Goal: Task Accomplishment & Management: Use online tool/utility

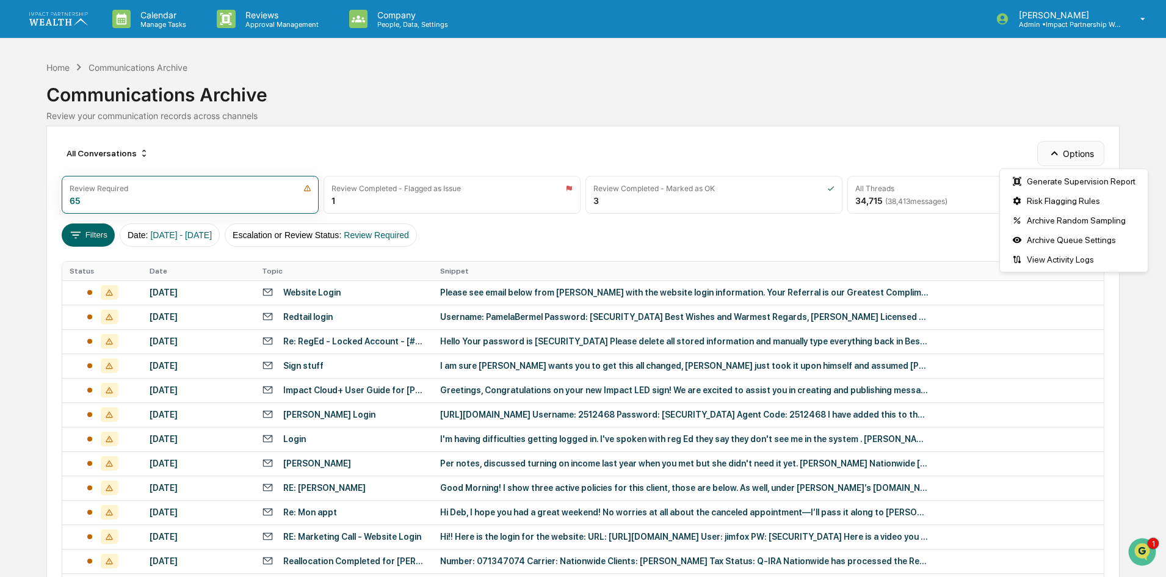
click at [1080, 156] on button "Options" at bounding box center [1070, 153] width 67 height 24
click at [1072, 178] on div "Generate Supervision Report" at bounding box center [1074, 182] width 143 height 20
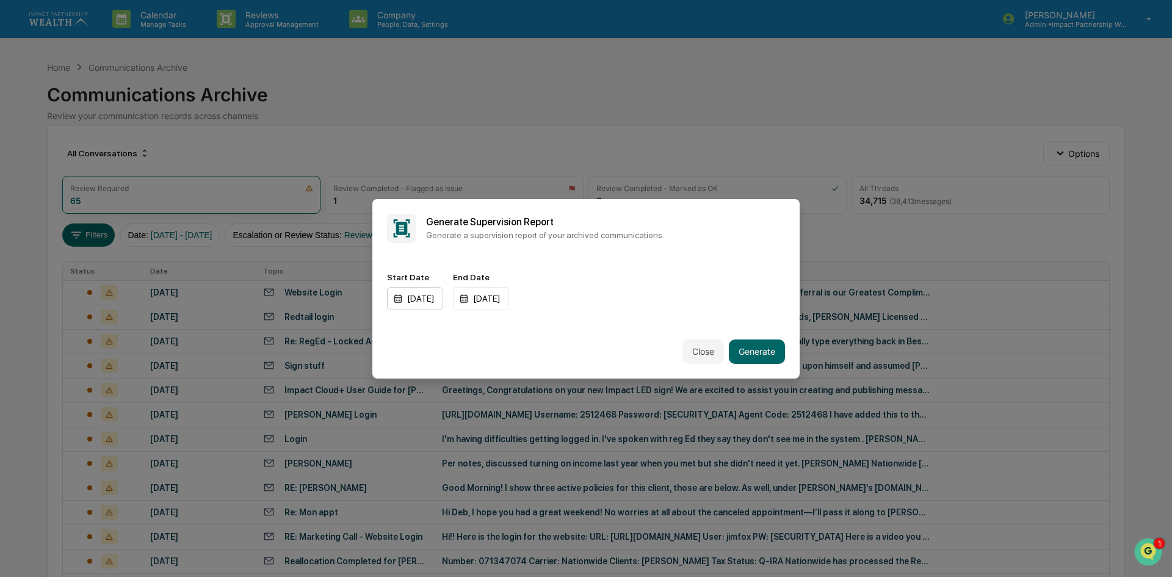
click at [424, 300] on div "[DATE]" at bounding box center [415, 298] width 56 height 23
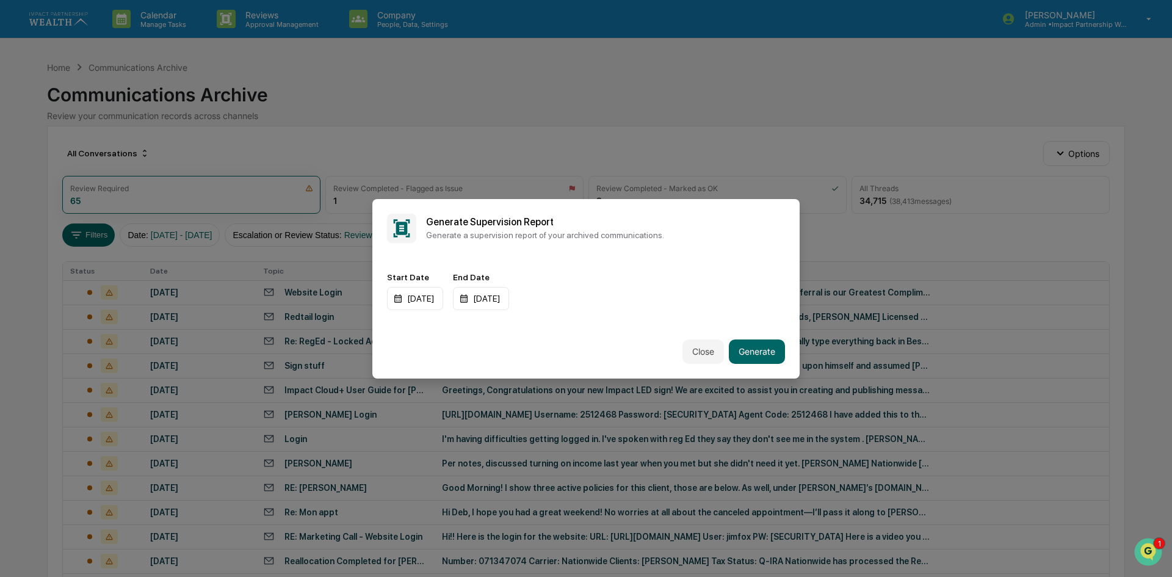
click at [758, 351] on button "Generate" at bounding box center [757, 351] width 56 height 24
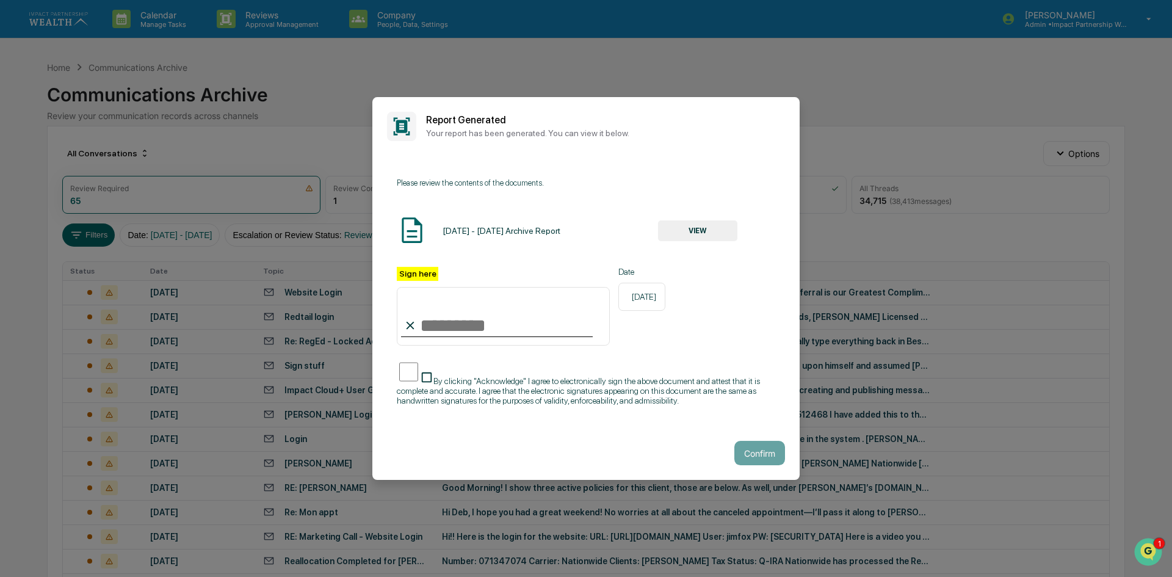
click at [685, 223] on button "VIEW" at bounding box center [697, 230] width 79 height 21
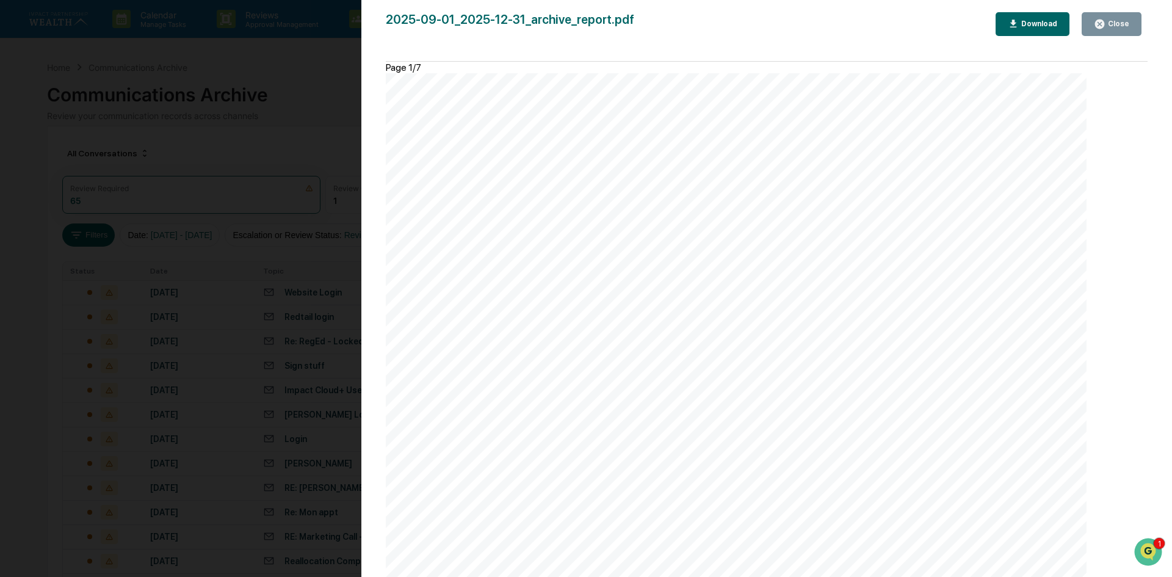
scroll to position [2381, 0]
click at [1050, 24] on div "Download" at bounding box center [1038, 24] width 38 height 9
click at [1094, 26] on button "Close" at bounding box center [1112, 24] width 60 height 24
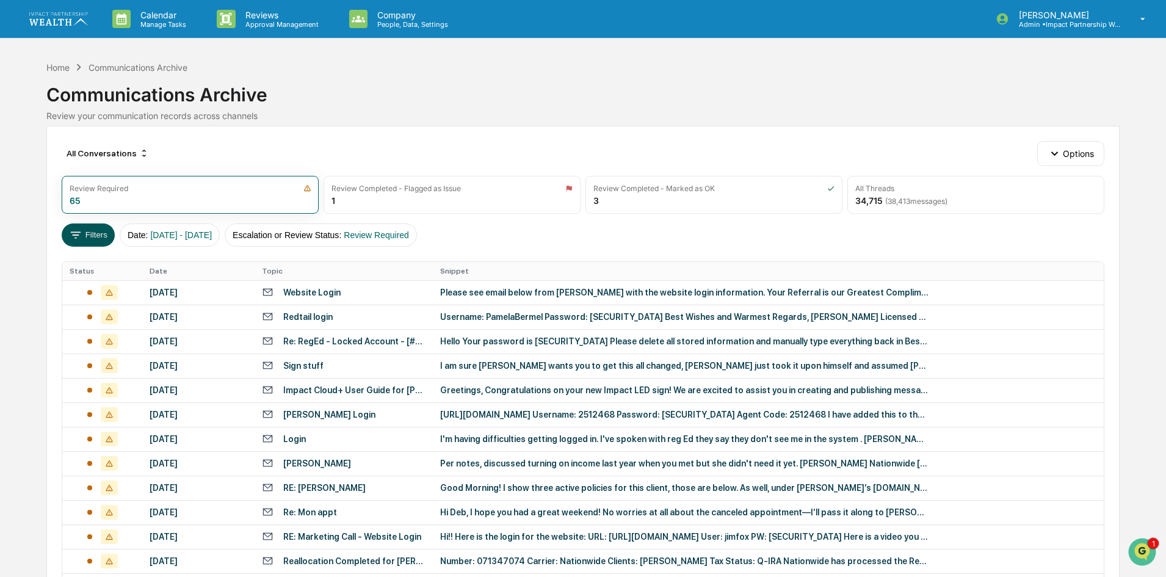
click at [87, 238] on button "Filters" at bounding box center [88, 234] width 53 height 23
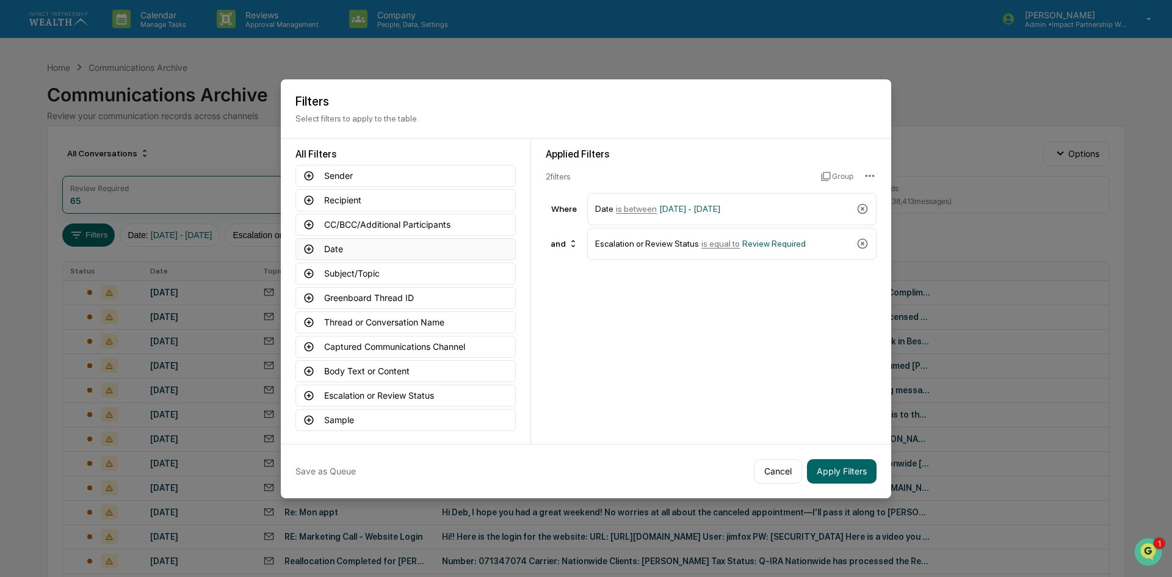
click at [342, 247] on button "Date" at bounding box center [406, 249] width 220 height 22
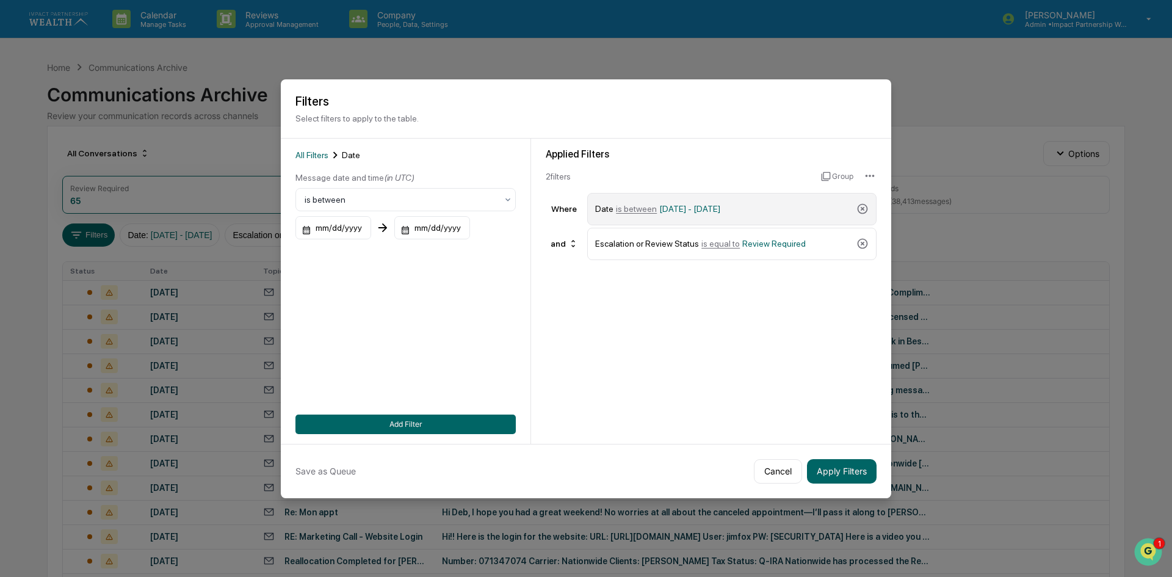
click at [810, 215] on div "Date is between [DATE] - [DATE]" at bounding box center [723, 208] width 256 height 21
click at [342, 220] on div "[DATE]" at bounding box center [324, 227] width 56 height 23
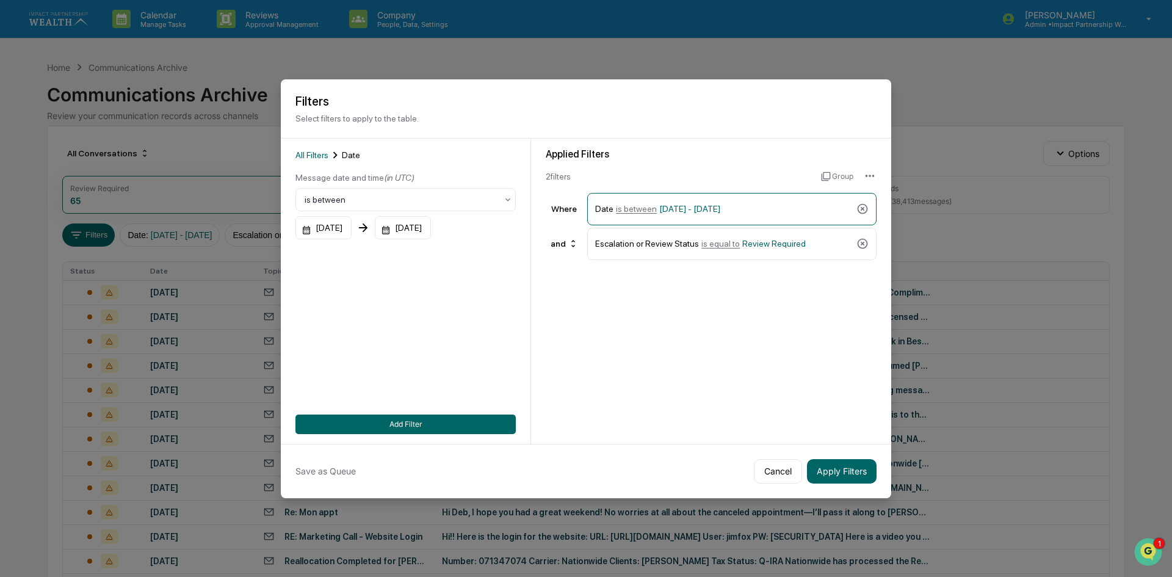
click at [459, 427] on button "Add Filter" at bounding box center [406, 425] width 220 height 20
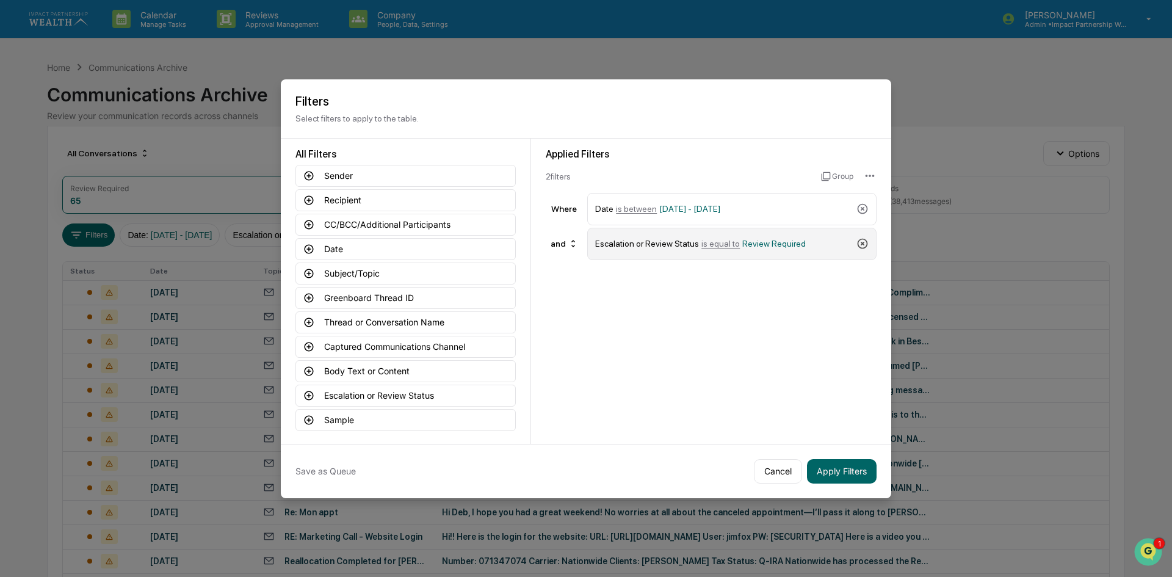
click at [862, 245] on icon at bounding box center [863, 244] width 10 height 10
click at [850, 474] on button "Apply Filters" at bounding box center [842, 471] width 70 height 24
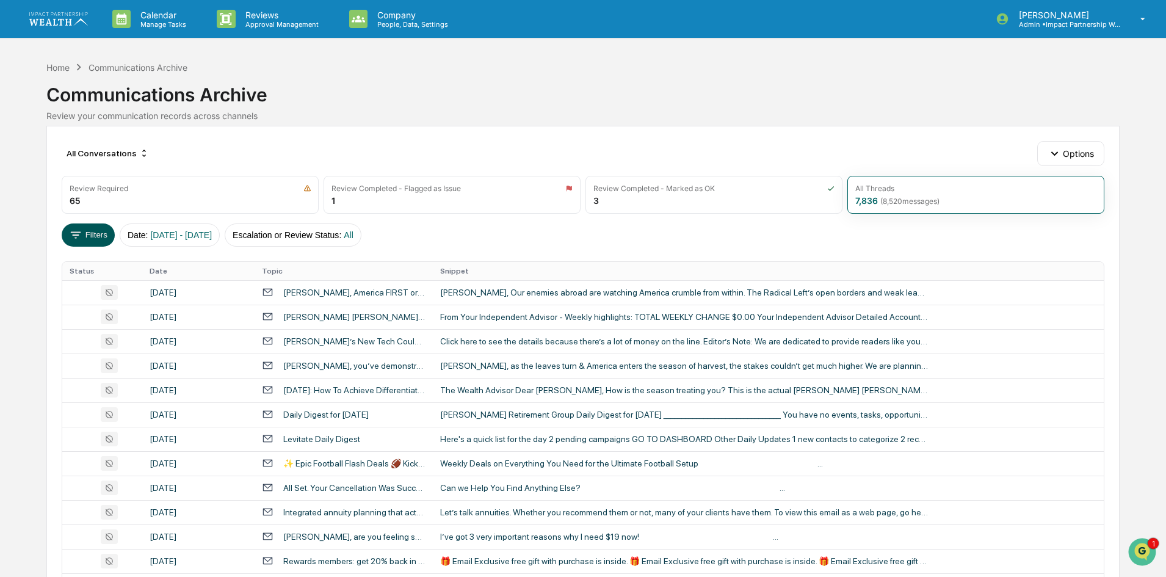
click at [84, 233] on button "Filters" at bounding box center [88, 234] width 53 height 23
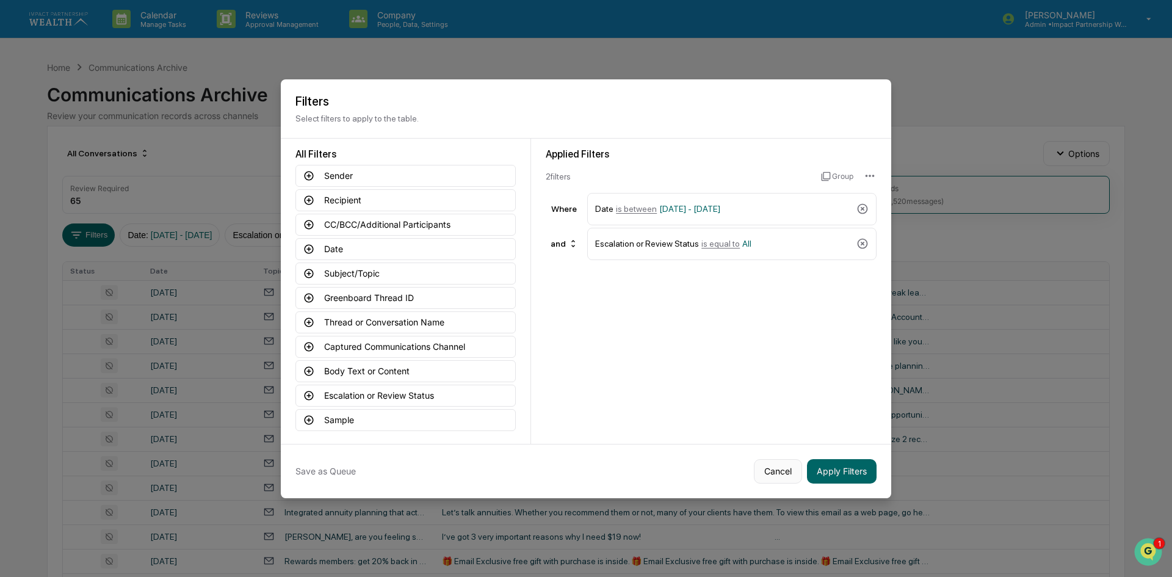
click at [782, 476] on button "Cancel" at bounding box center [778, 471] width 48 height 24
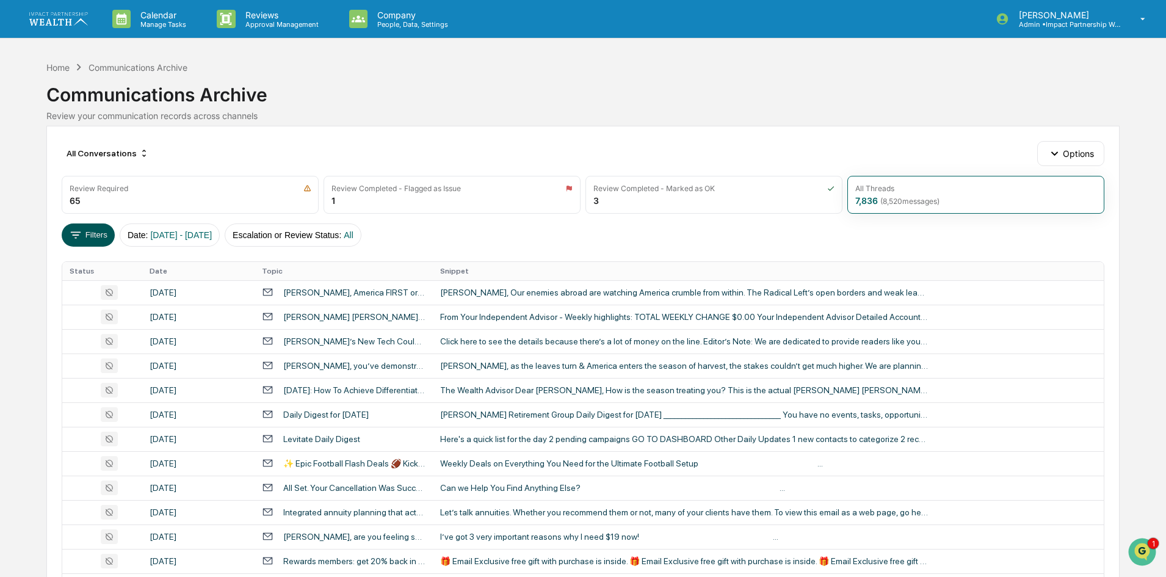
click at [87, 234] on button "Filters" at bounding box center [88, 234] width 53 height 23
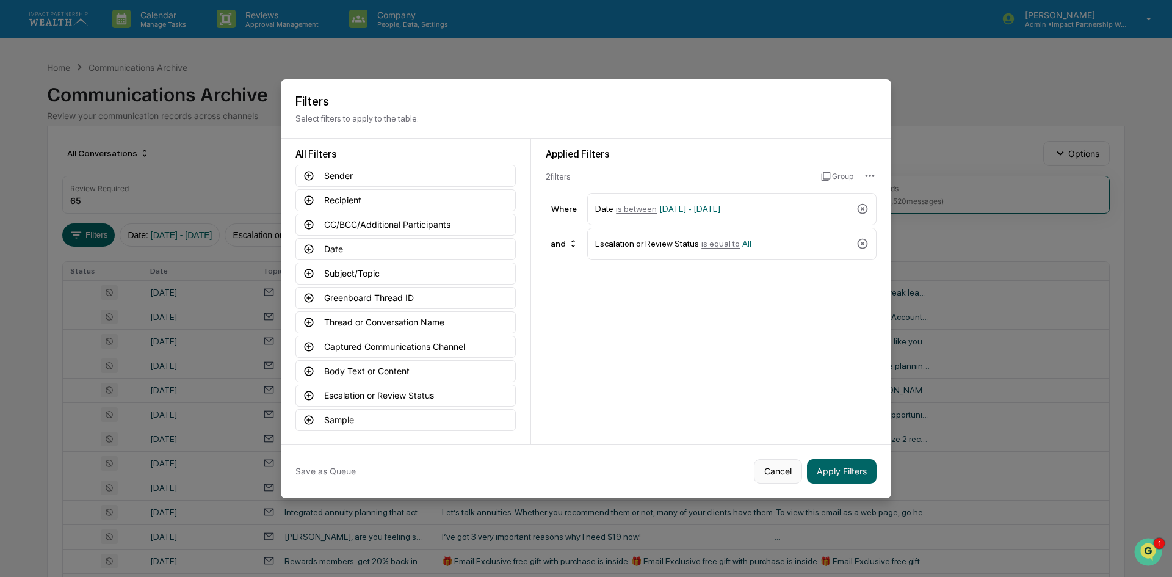
click at [777, 477] on button "Cancel" at bounding box center [778, 471] width 48 height 24
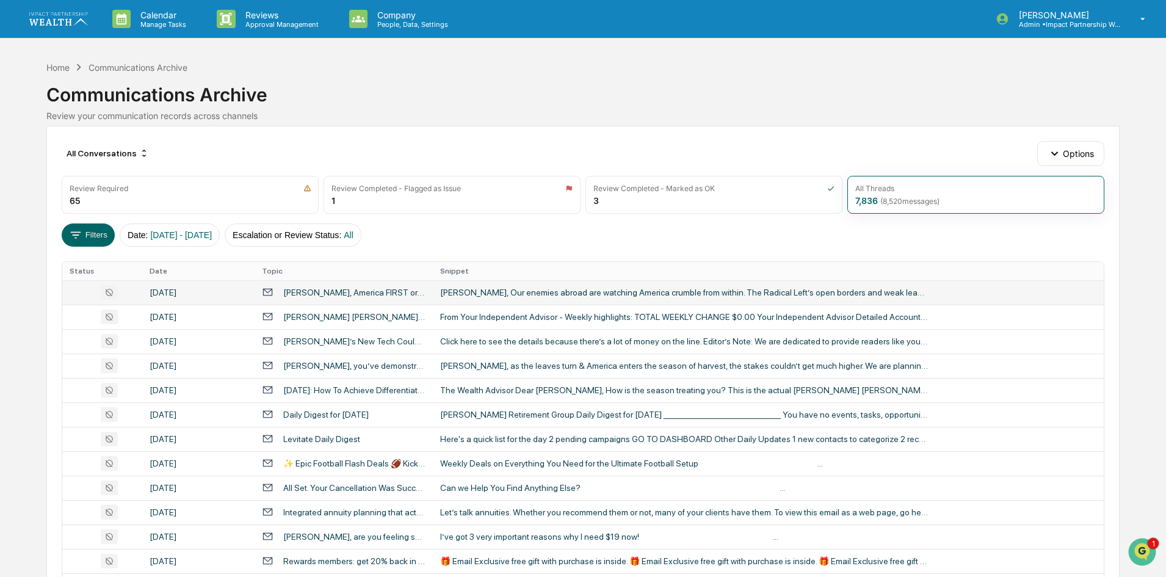
click at [181, 290] on div "[DATE]" at bounding box center [199, 293] width 98 height 10
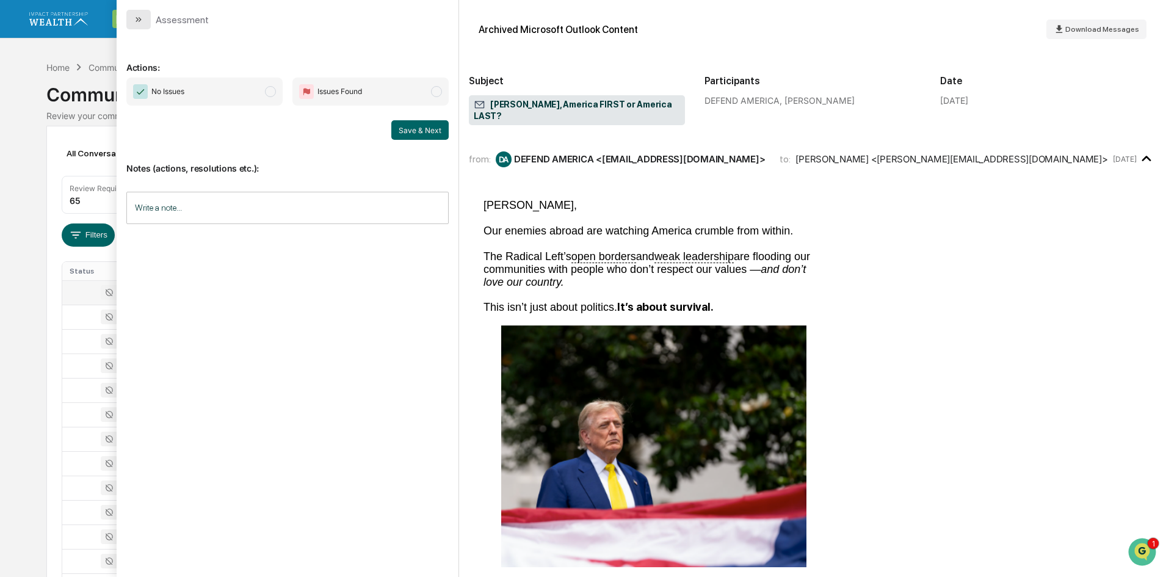
click at [137, 17] on icon "modal" at bounding box center [139, 20] width 10 height 10
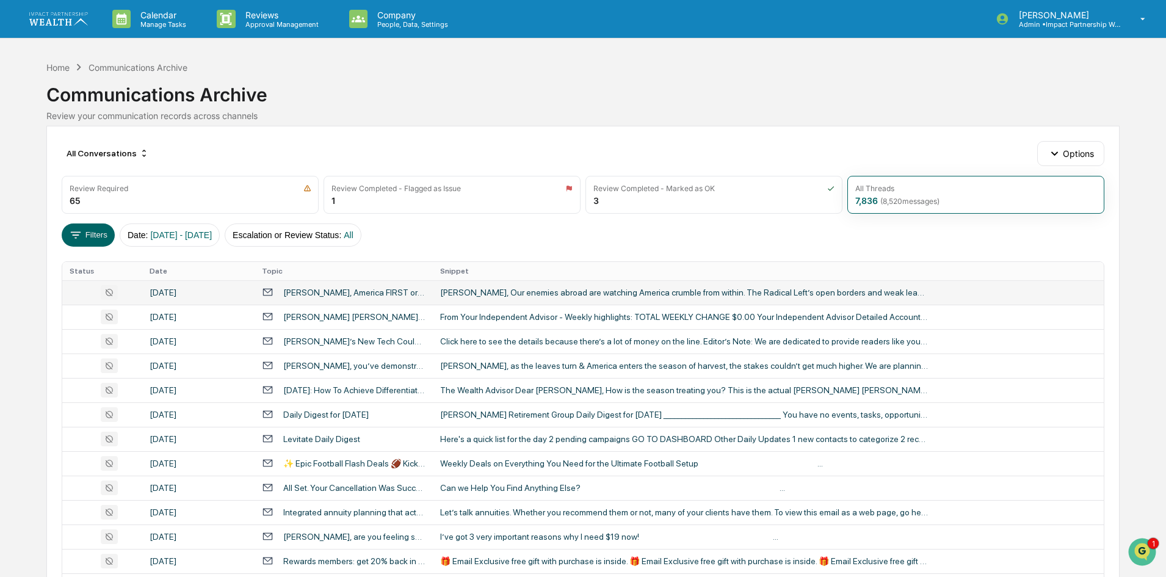
click at [208, 294] on div "[DATE]" at bounding box center [199, 293] width 98 height 10
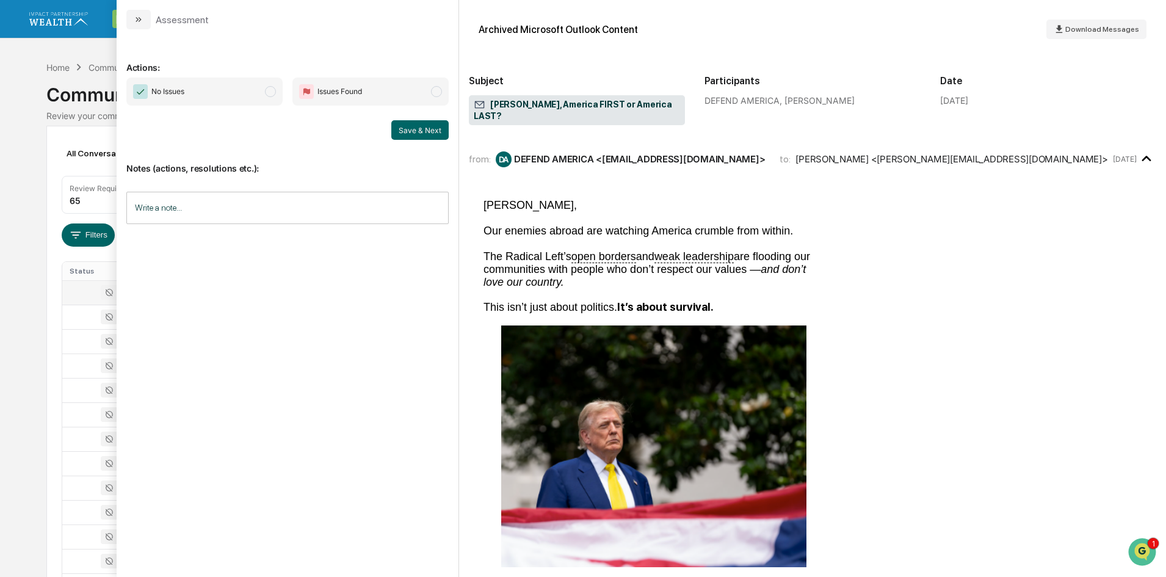
click at [141, 20] on icon "modal" at bounding box center [139, 20] width 10 height 10
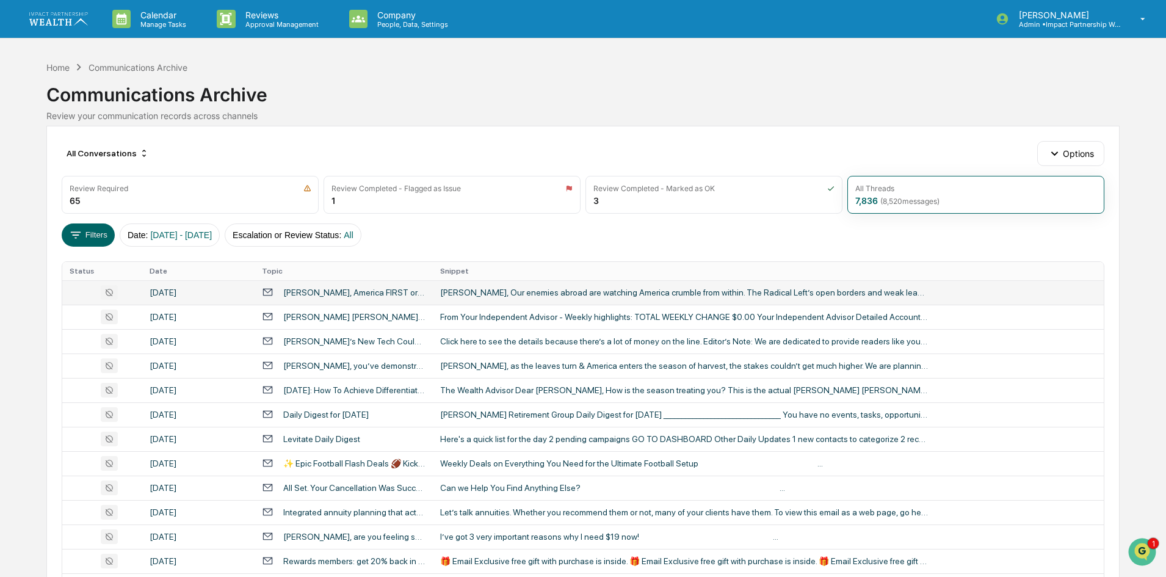
click at [467, 84] on div "Communications Archive" at bounding box center [582, 90] width 1073 height 32
click at [111, 153] on div "All Conversations" at bounding box center [108, 153] width 92 height 20
click at [107, 192] on div "Field - All Time" at bounding box center [89, 193] width 55 height 10
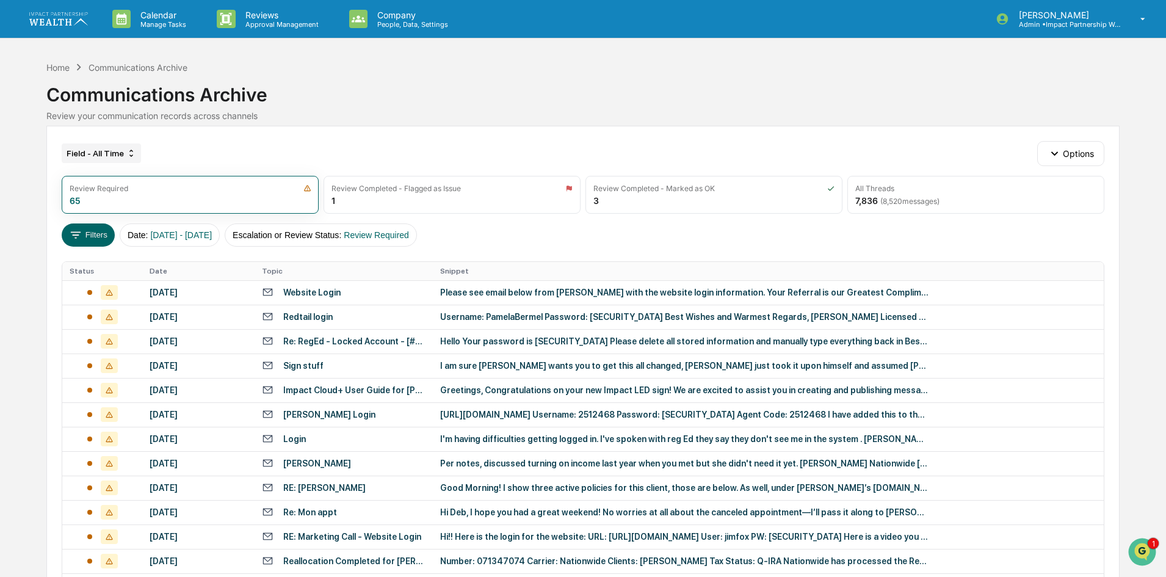
click at [78, 158] on div "Field - All Time" at bounding box center [101, 153] width 79 height 20
click at [564, 125] on div "Home Communications Archive Communications Archive Review your communication re…" at bounding box center [582, 92] width 1073 height 68
click at [1087, 148] on button "Options" at bounding box center [1070, 153] width 67 height 24
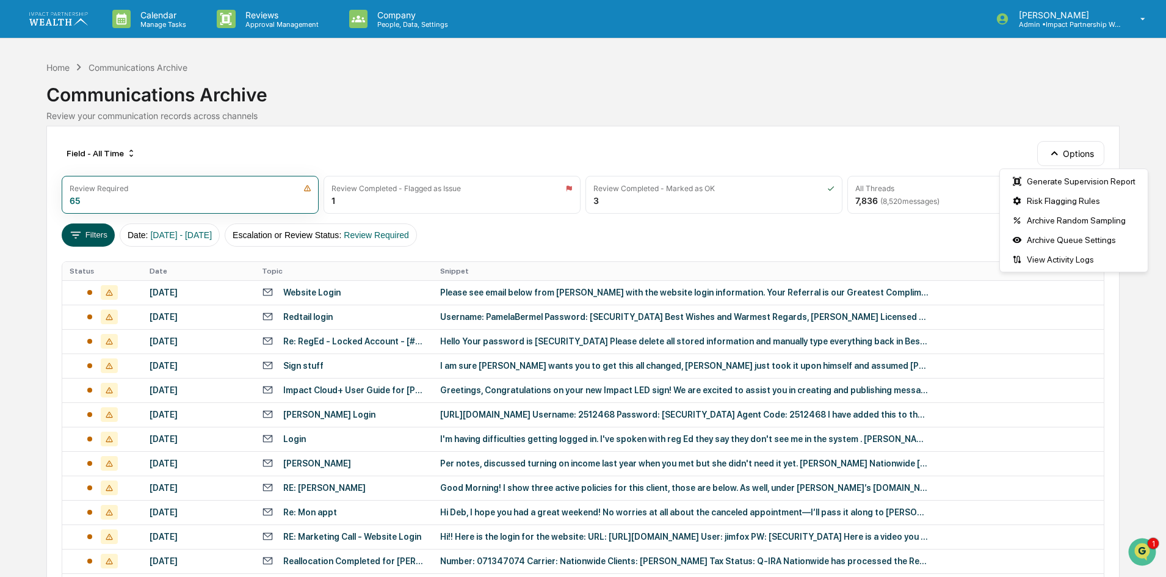
click at [81, 242] on button "Filters" at bounding box center [88, 234] width 53 height 23
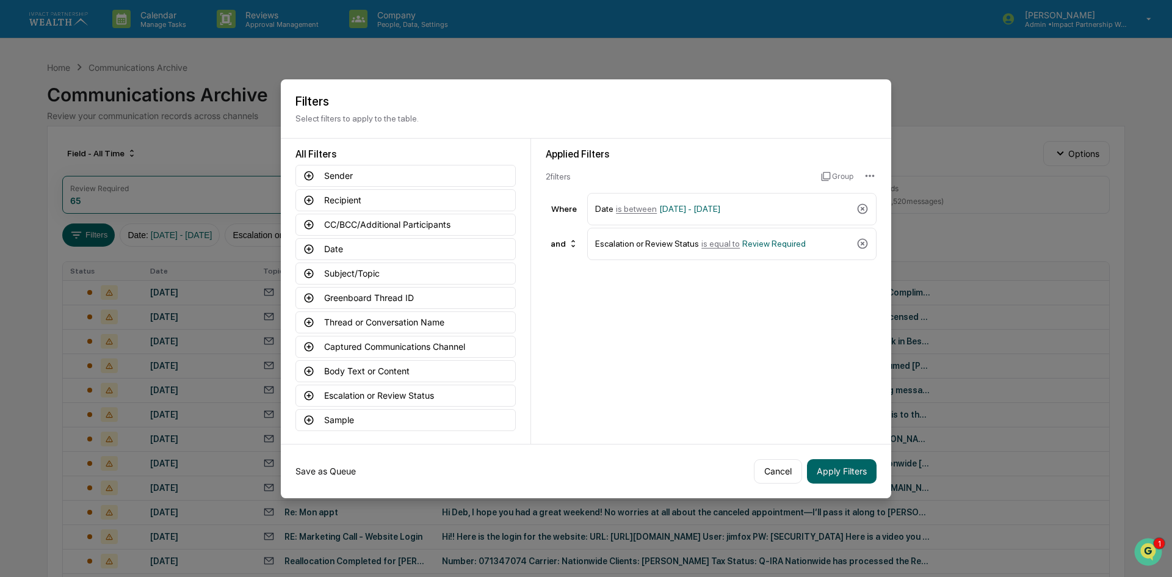
click at [337, 466] on button "Save as Queue" at bounding box center [326, 471] width 60 height 24
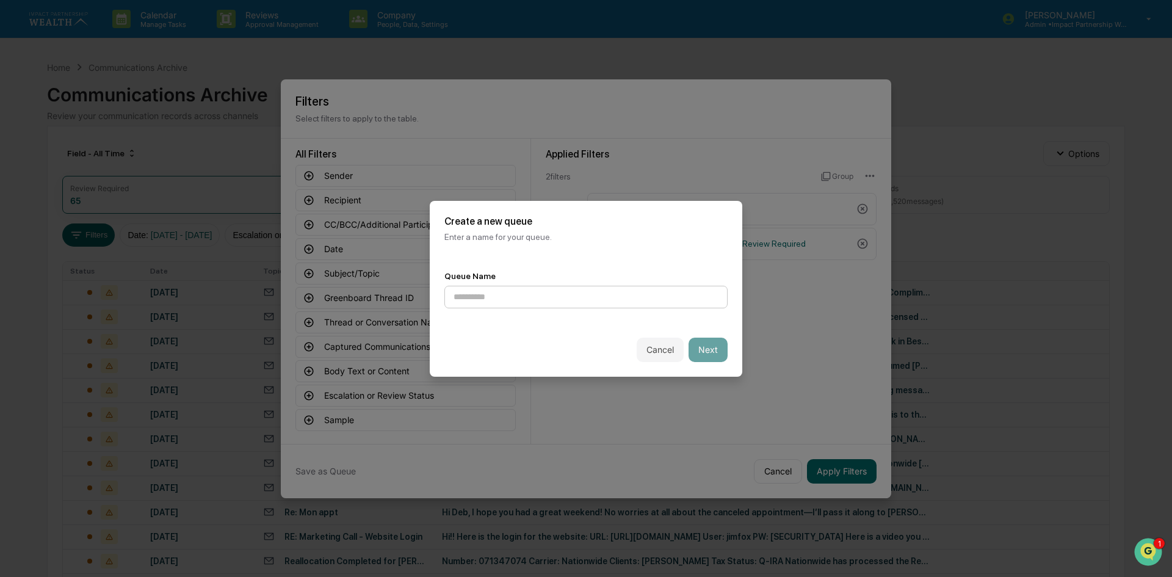
click at [589, 292] on input at bounding box center [586, 297] width 283 height 23
type input "****"
click at [695, 353] on button "Next" at bounding box center [708, 350] width 39 height 24
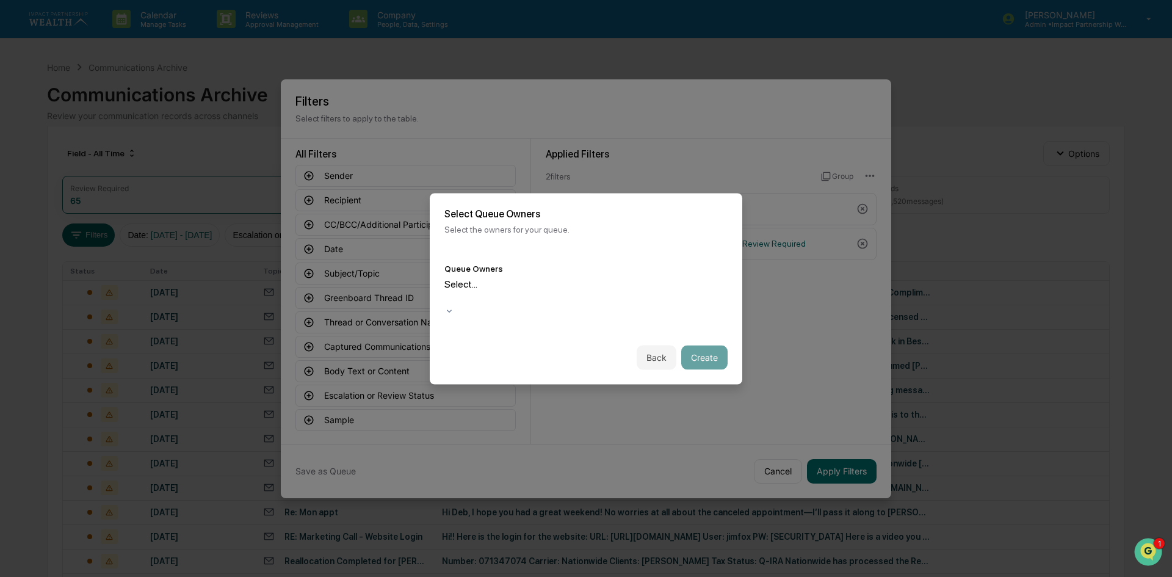
click at [448, 293] on div at bounding box center [447, 298] width 2 height 14
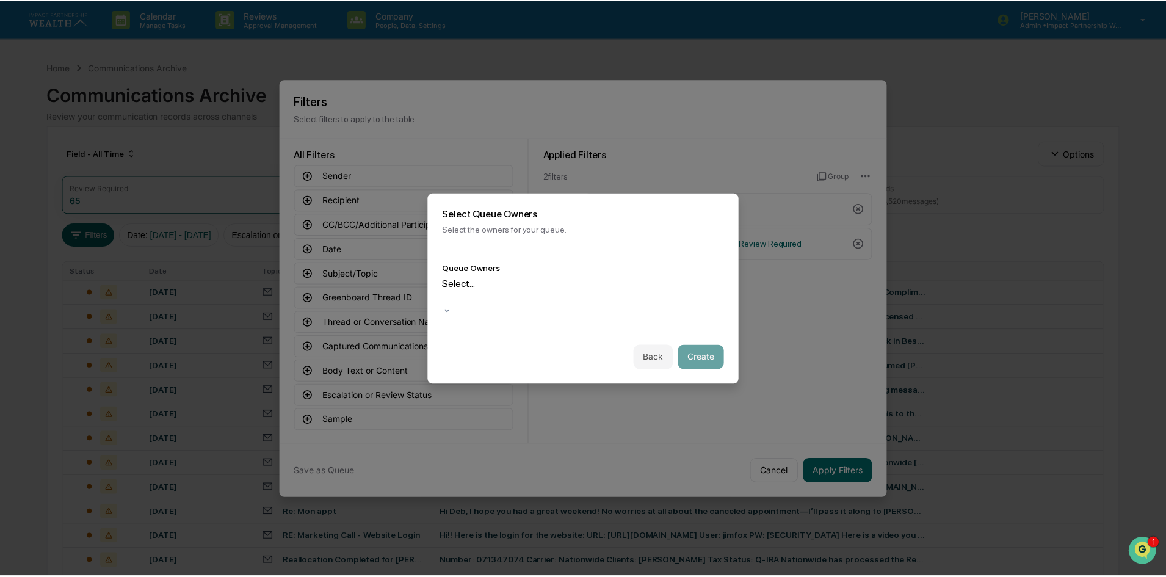
scroll to position [17, 0]
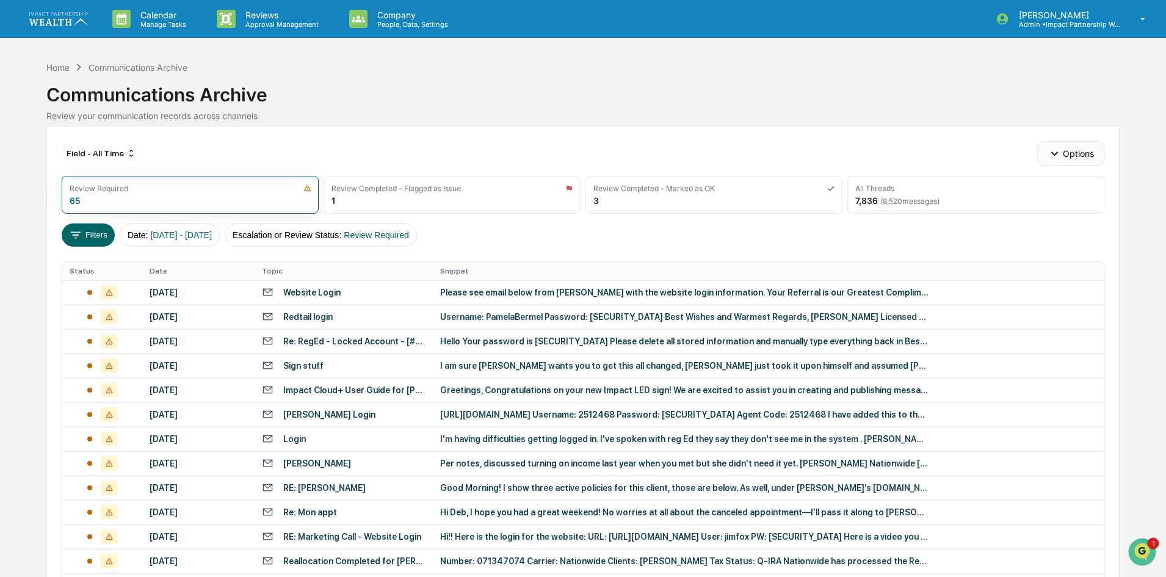
click at [1084, 153] on button "Options" at bounding box center [1070, 153] width 67 height 24
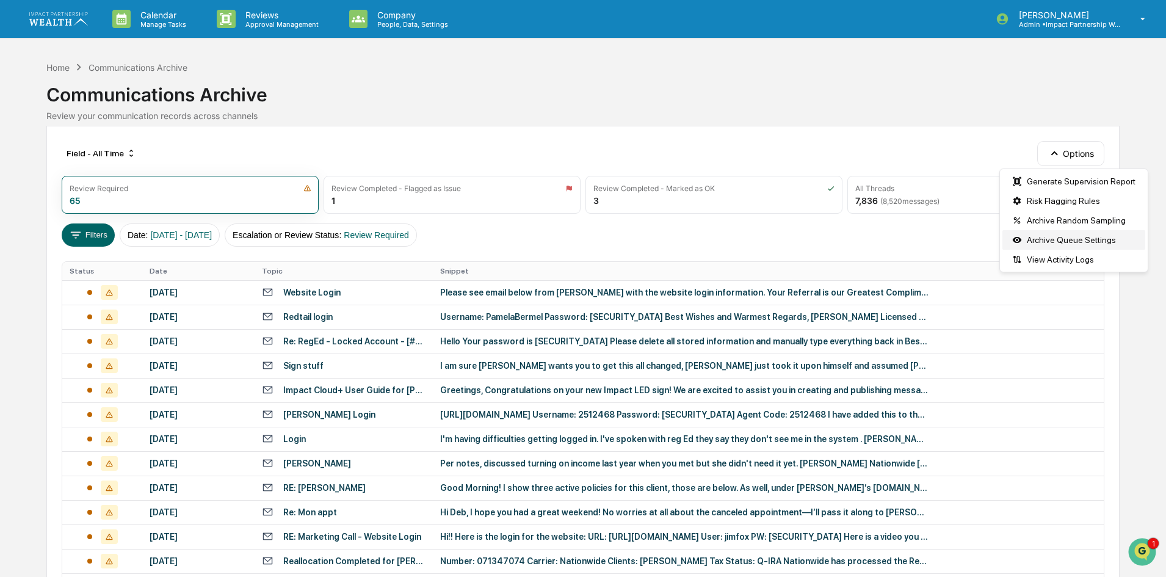
click at [1095, 244] on div "Archive Queue Settings" at bounding box center [1074, 240] width 143 height 20
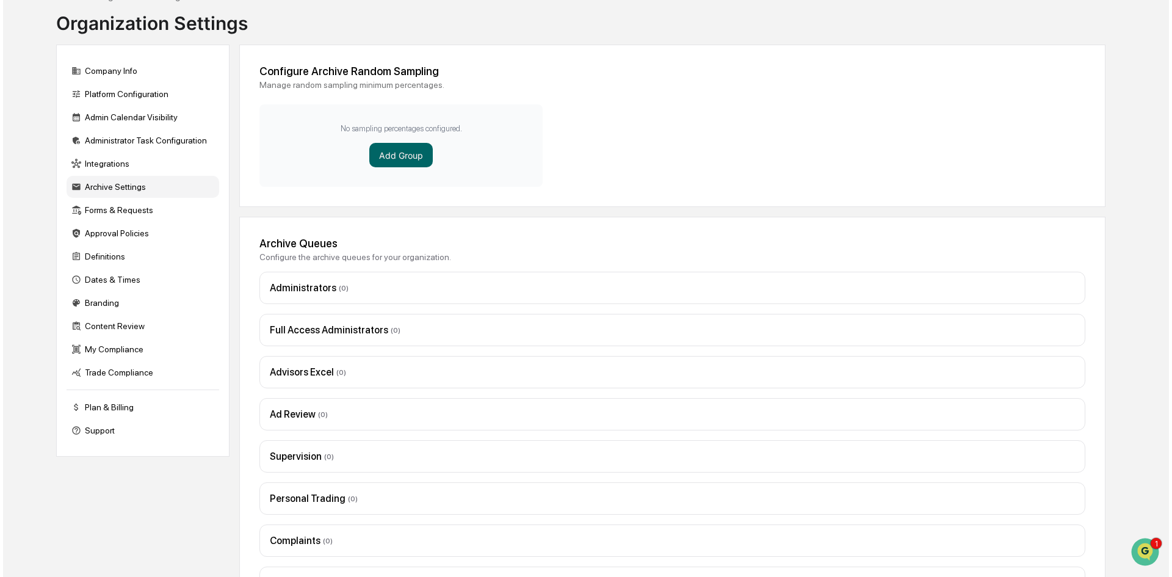
scroll to position [147, 0]
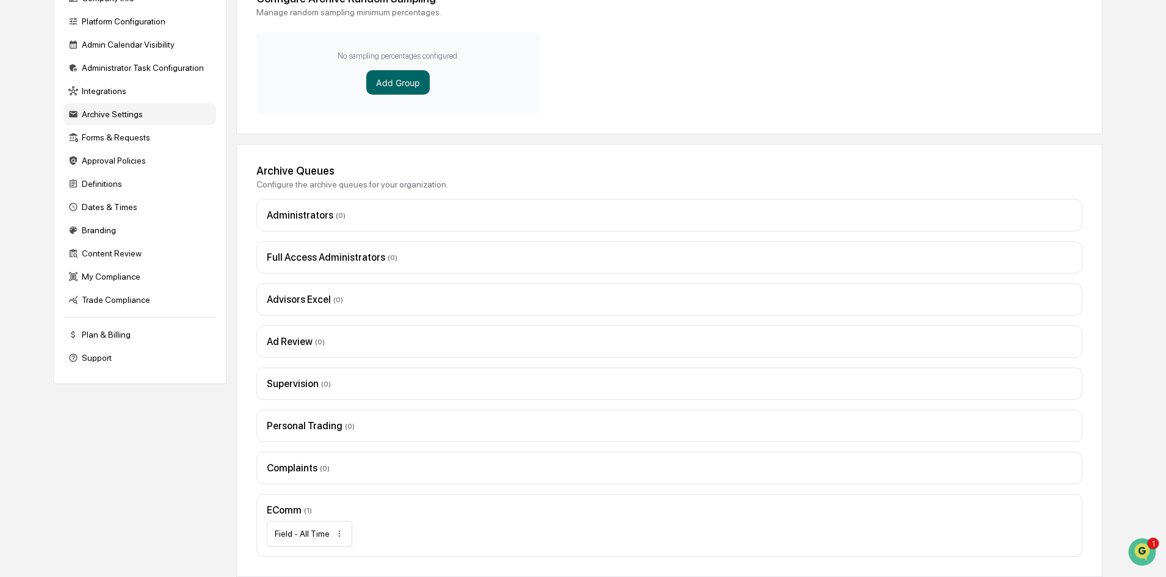
click at [311, 212] on div "Administrators ( 0 )" at bounding box center [669, 215] width 805 height 12
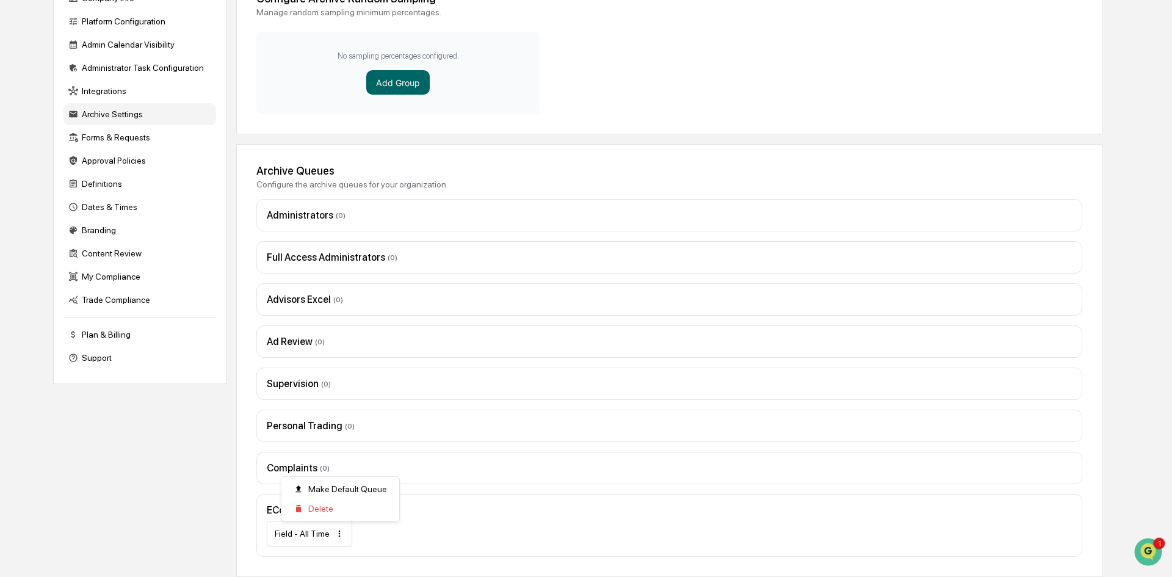
click at [338, 430] on html "Calendar Manage Tasks Reviews Approval Management Company People, Data, Setting…" at bounding box center [586, 141] width 1172 height 577
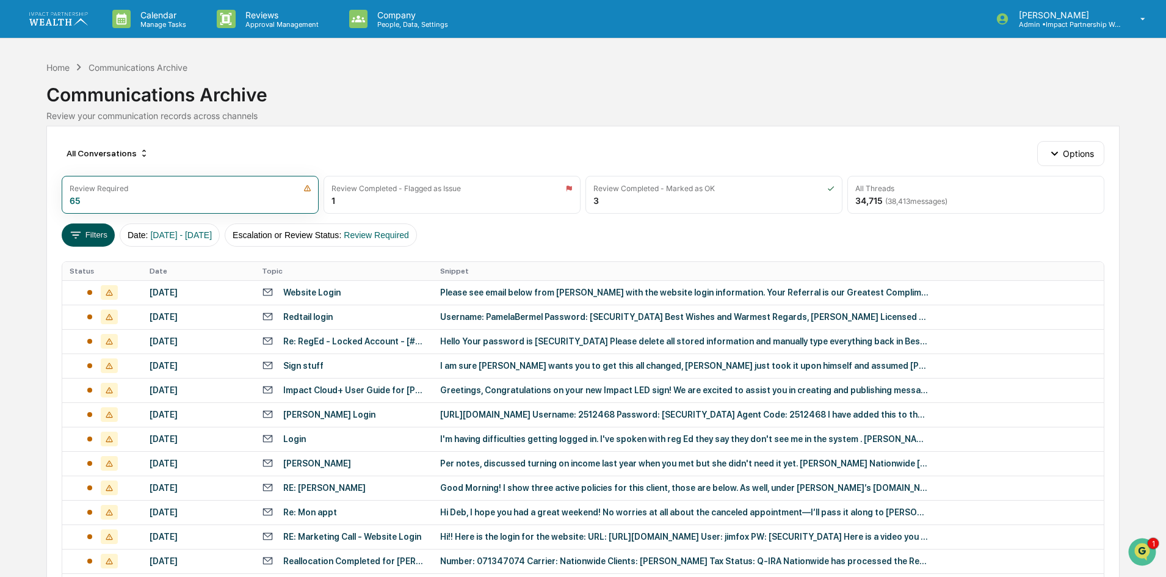
click at [78, 241] on icon at bounding box center [75, 234] width 13 height 13
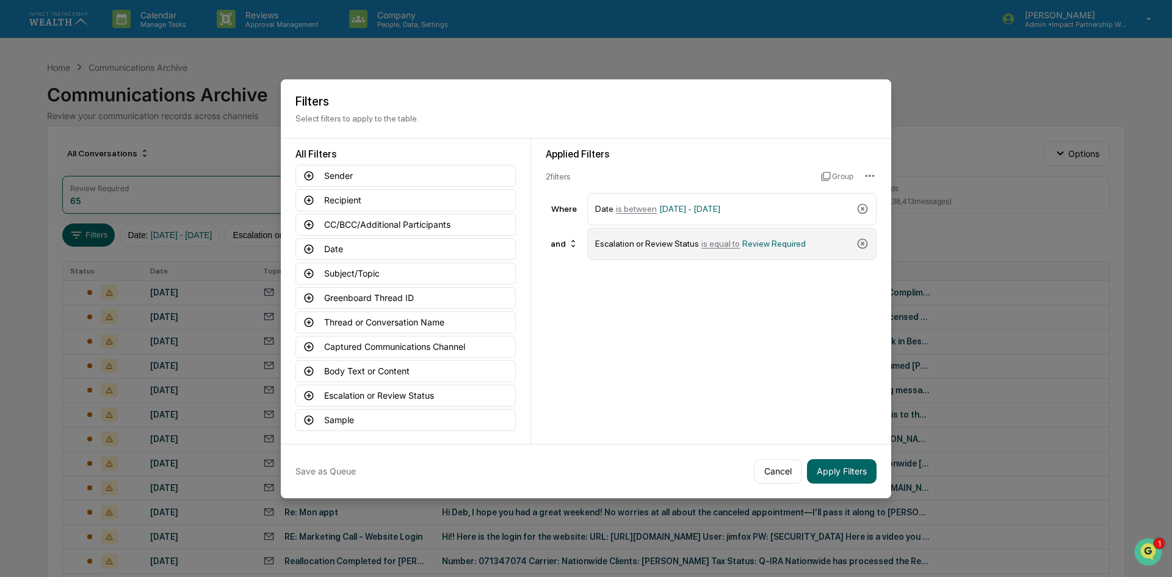
click at [759, 242] on span "Review Required" at bounding box center [774, 244] width 64 height 10
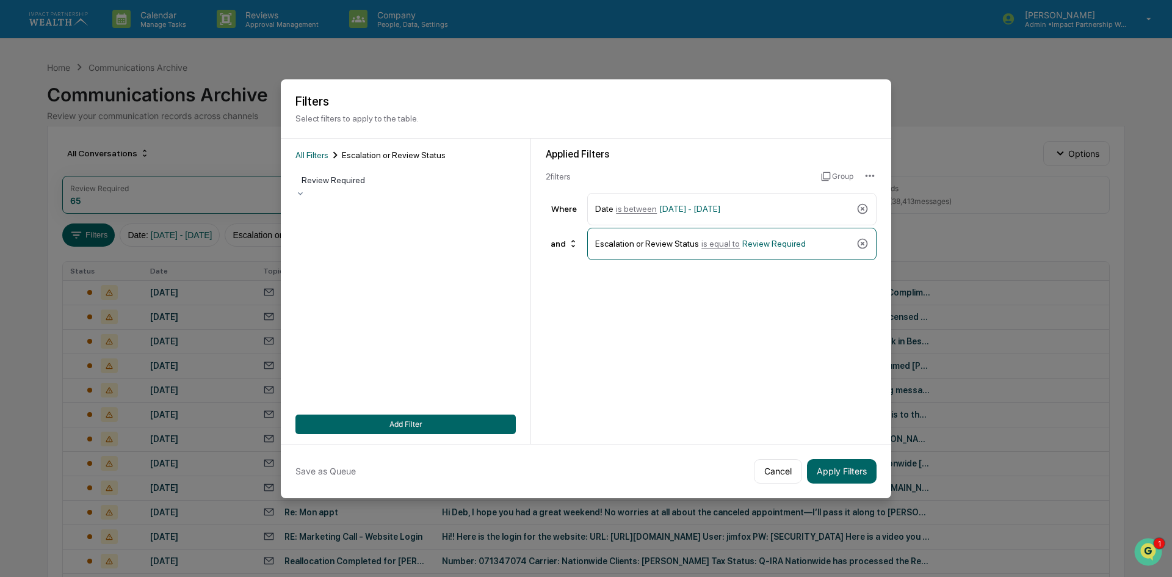
click at [424, 180] on div at bounding box center [406, 180] width 208 height 12
click at [421, 424] on button "Add Filter" at bounding box center [406, 425] width 220 height 20
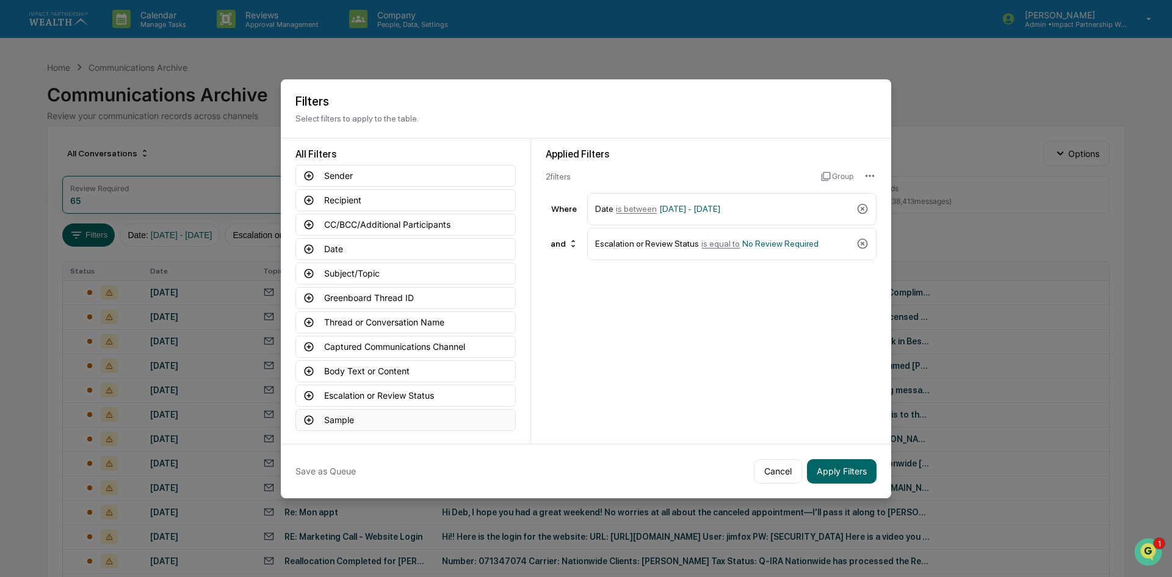
click at [353, 419] on button "Sample" at bounding box center [406, 420] width 220 height 22
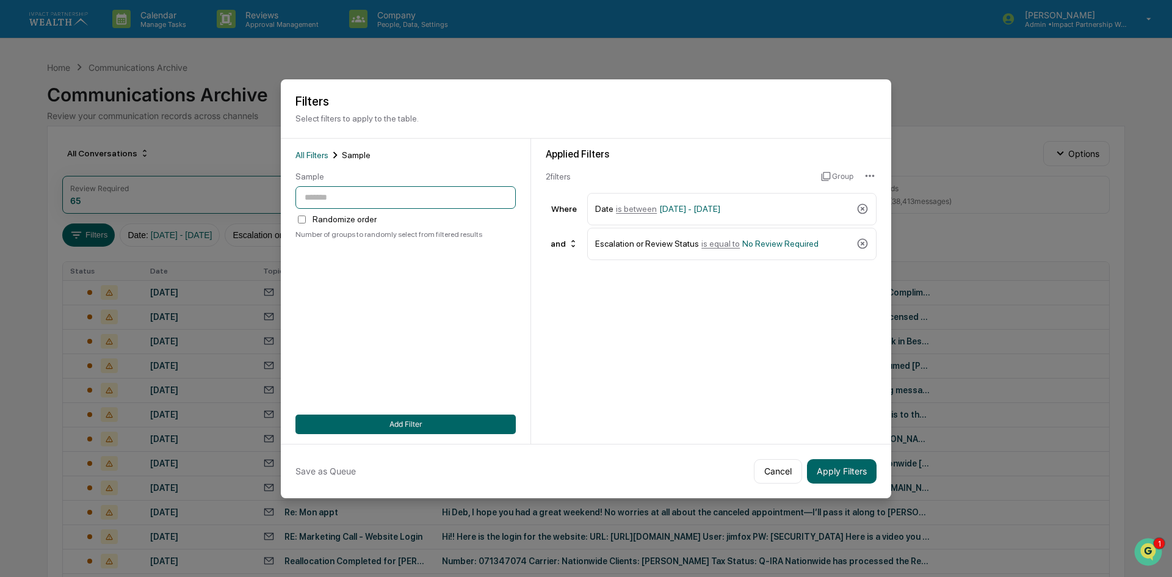
click at [344, 202] on input "number" at bounding box center [406, 197] width 220 height 23
click at [766, 474] on button "Cancel" at bounding box center [778, 471] width 48 height 24
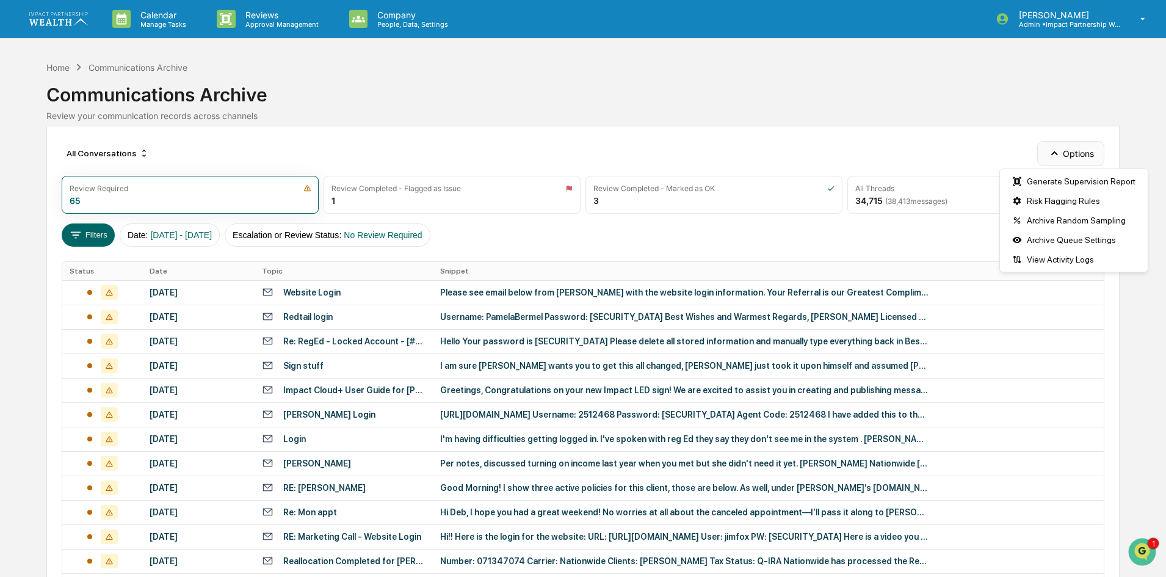
click at [1076, 153] on button "Options" at bounding box center [1070, 153] width 67 height 24
click at [1060, 220] on div "Archive Random Sampling" at bounding box center [1074, 221] width 143 height 20
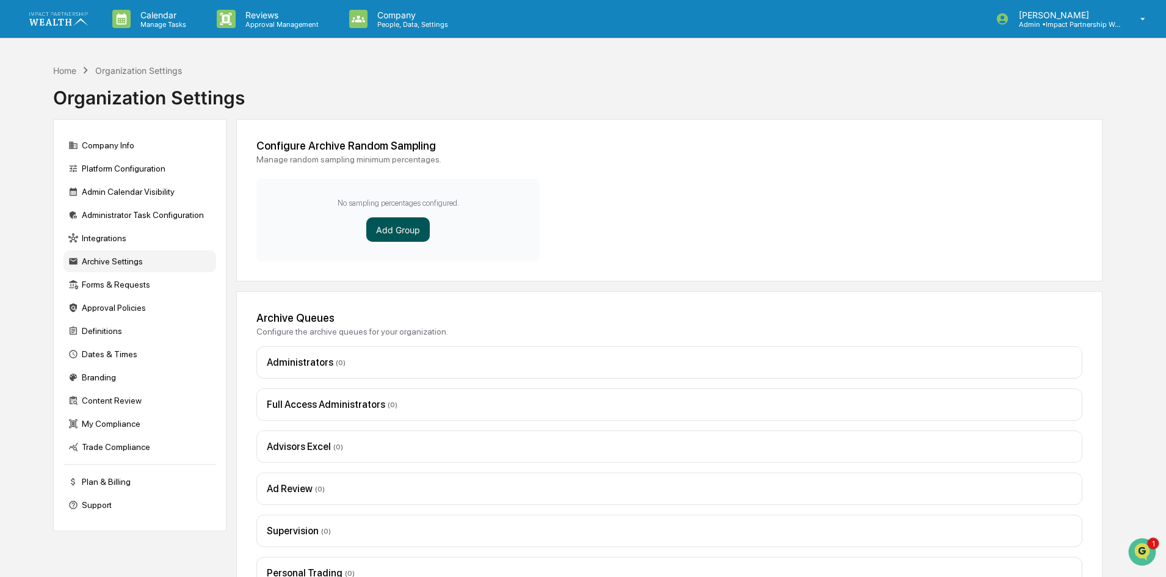
click at [389, 231] on button "Add Group" at bounding box center [398, 229] width 64 height 24
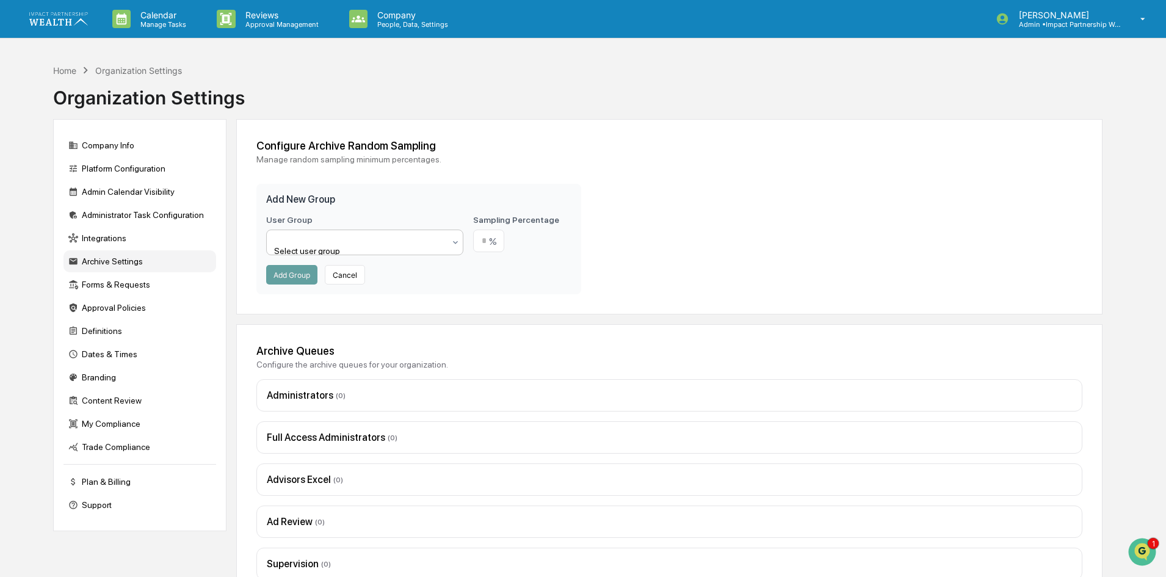
click at [390, 242] on div at bounding box center [359, 239] width 169 height 12
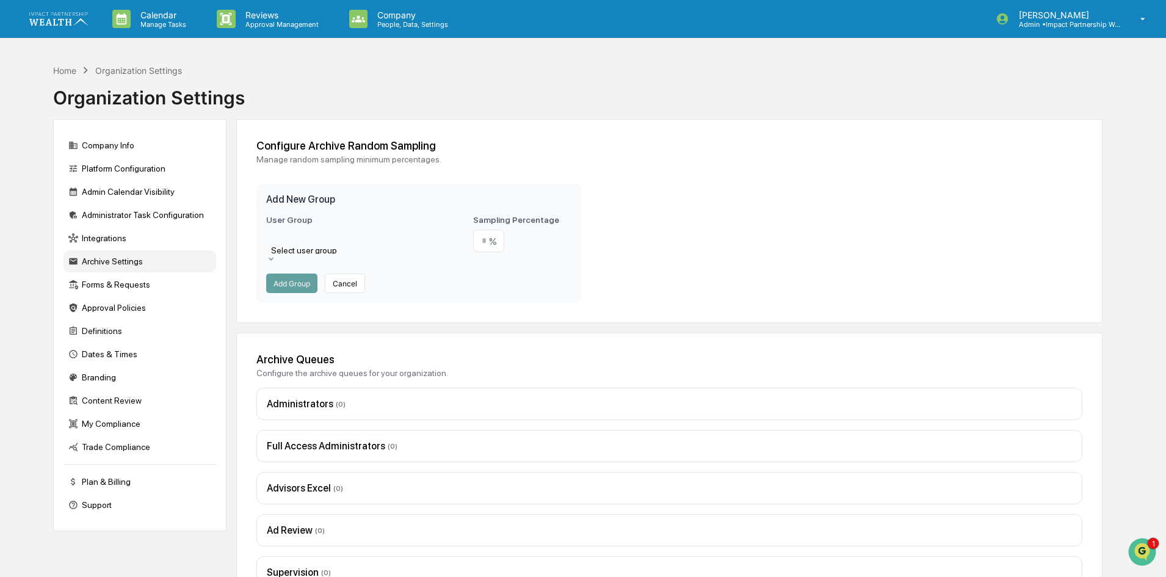
scroll to position [286, 0]
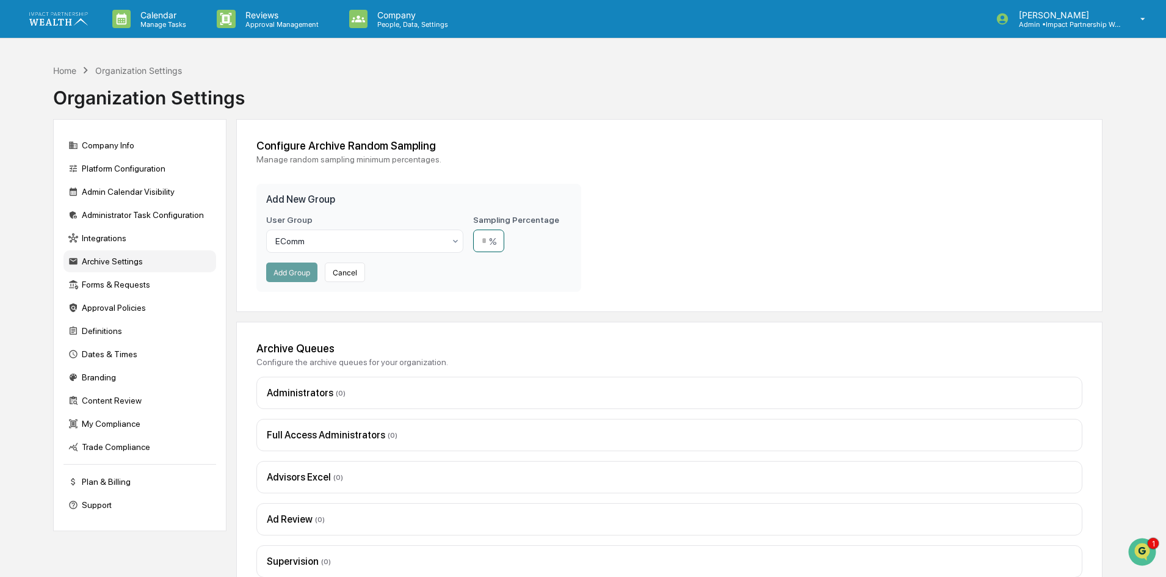
click at [496, 241] on input "number" at bounding box center [488, 241] width 31 height 23
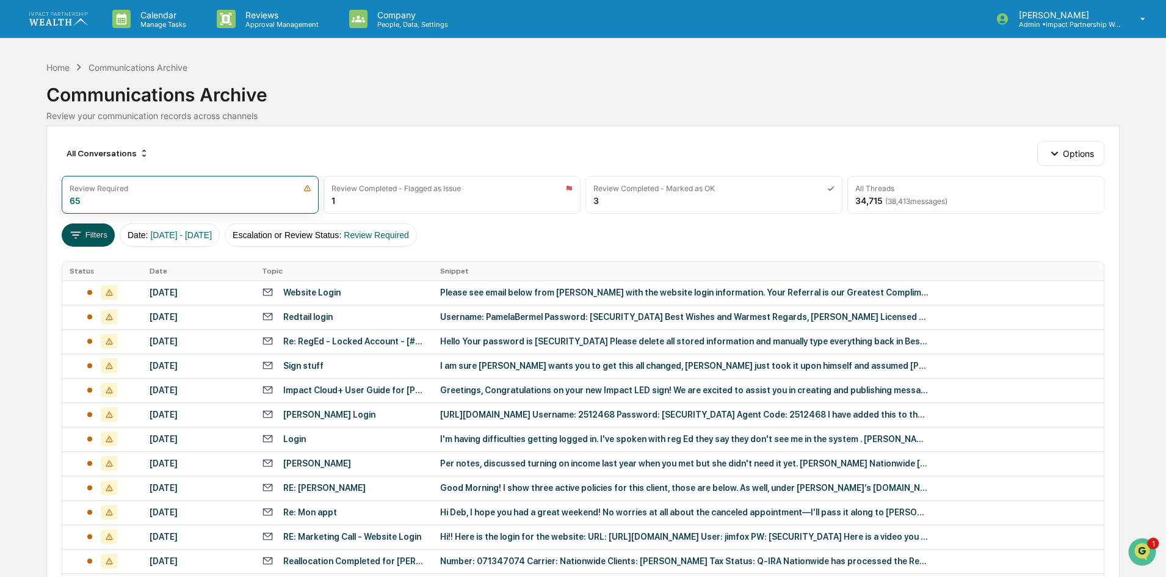
click at [104, 235] on button "Filters" at bounding box center [88, 234] width 53 height 23
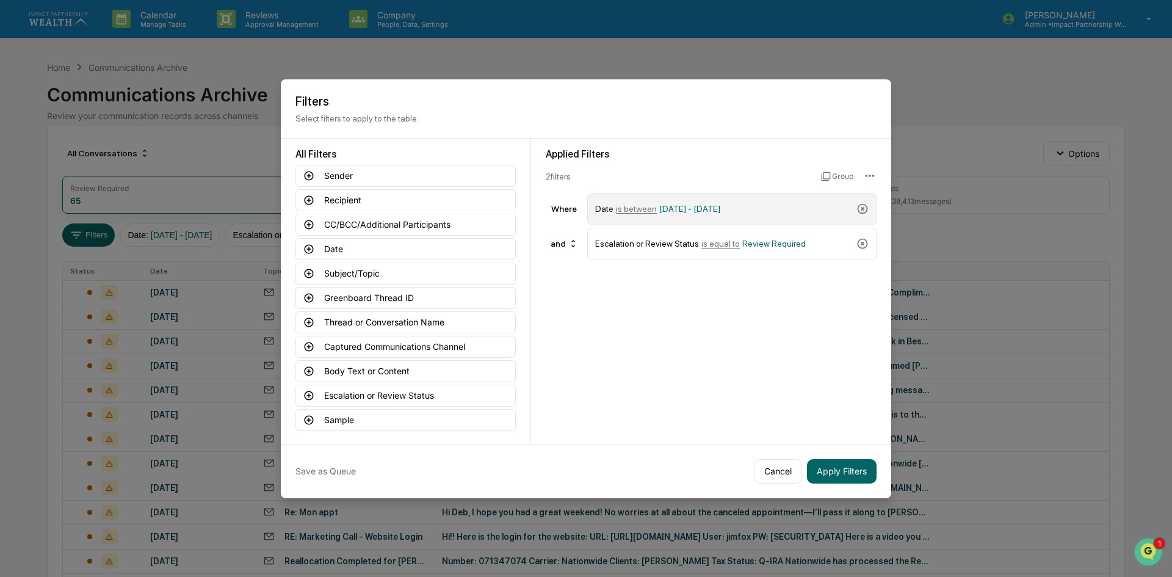
click at [721, 207] on span "[DATE] - [DATE]" at bounding box center [689, 209] width 61 height 10
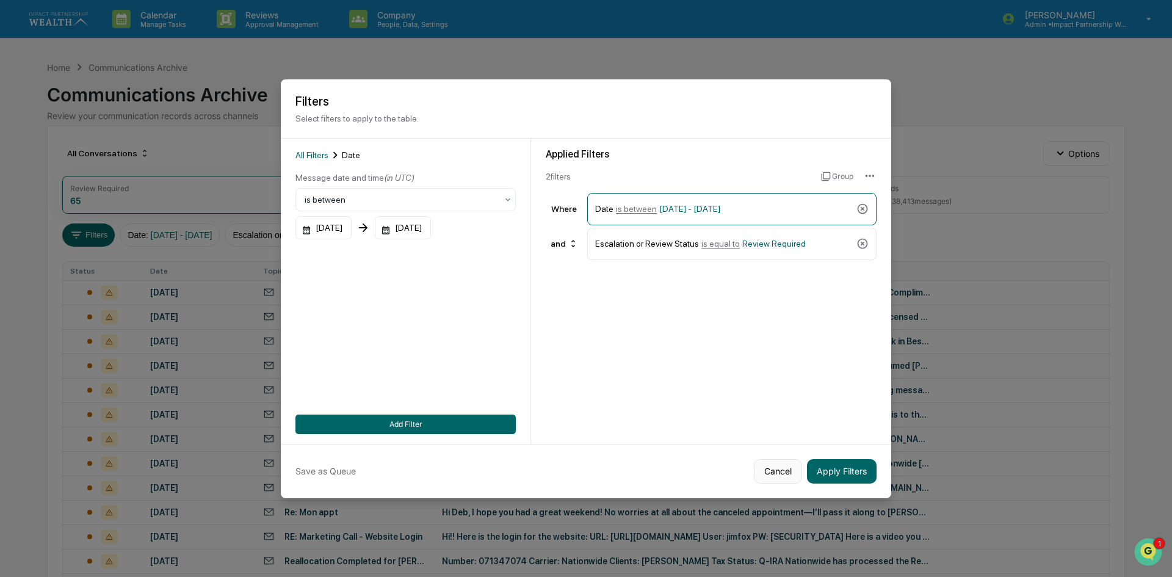
click at [771, 470] on button "Cancel" at bounding box center [778, 471] width 48 height 24
